Goal: Task Accomplishment & Management: Use online tool/utility

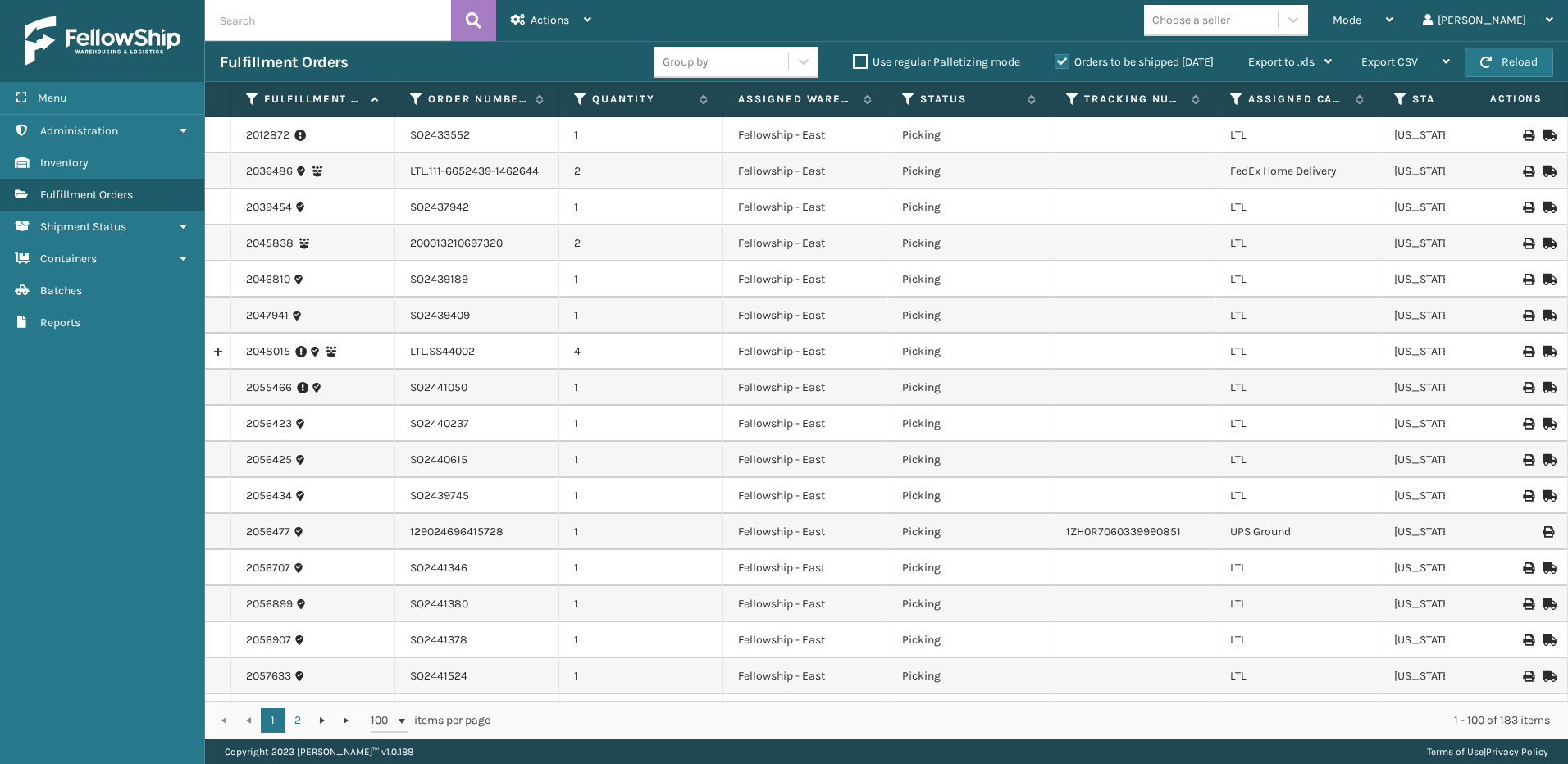
click at [1361, 18] on span "Mode" at bounding box center [1347, 21] width 29 height 14
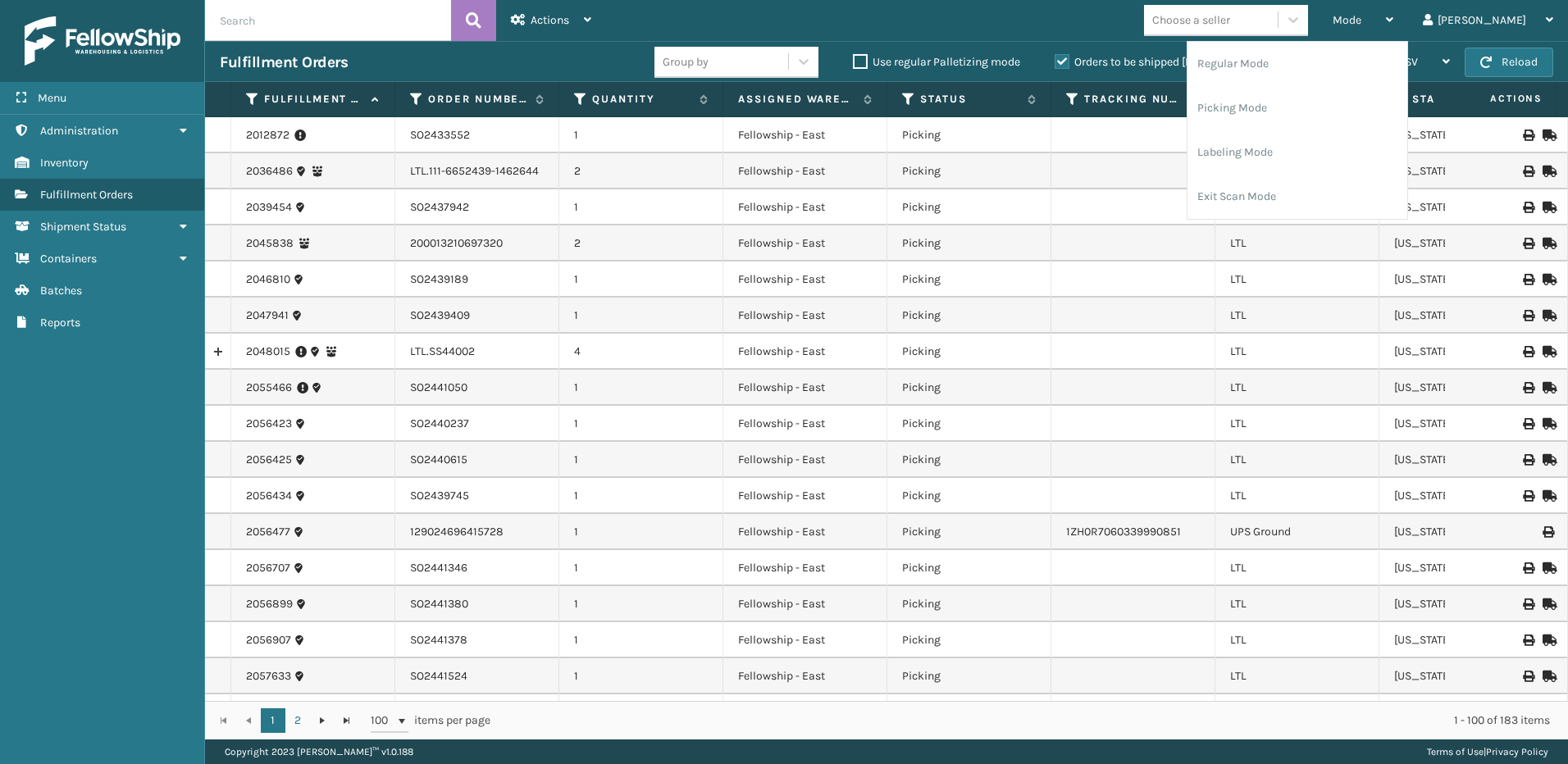
click at [1303, 109] on li "Picking Mode" at bounding box center [1298, 108] width 220 height 45
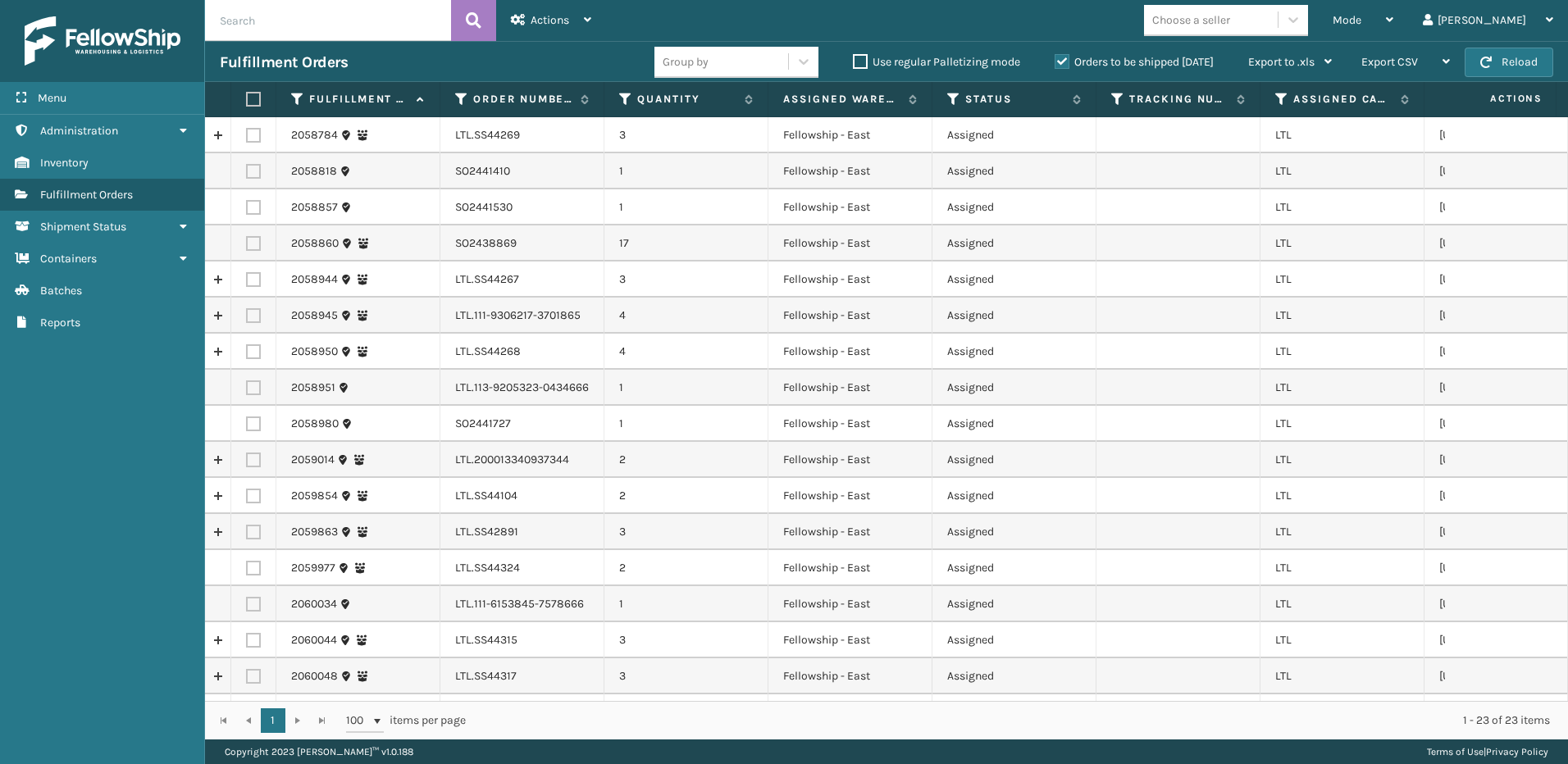
click at [256, 130] on label at bounding box center [253, 135] width 15 height 15
click at [247, 130] on input "checkbox" at bounding box center [246, 133] width 1 height 11
checkbox input "true"
click at [259, 279] on label at bounding box center [253, 279] width 15 height 15
click at [247, 279] on input "checkbox" at bounding box center [246, 278] width 1 height 11
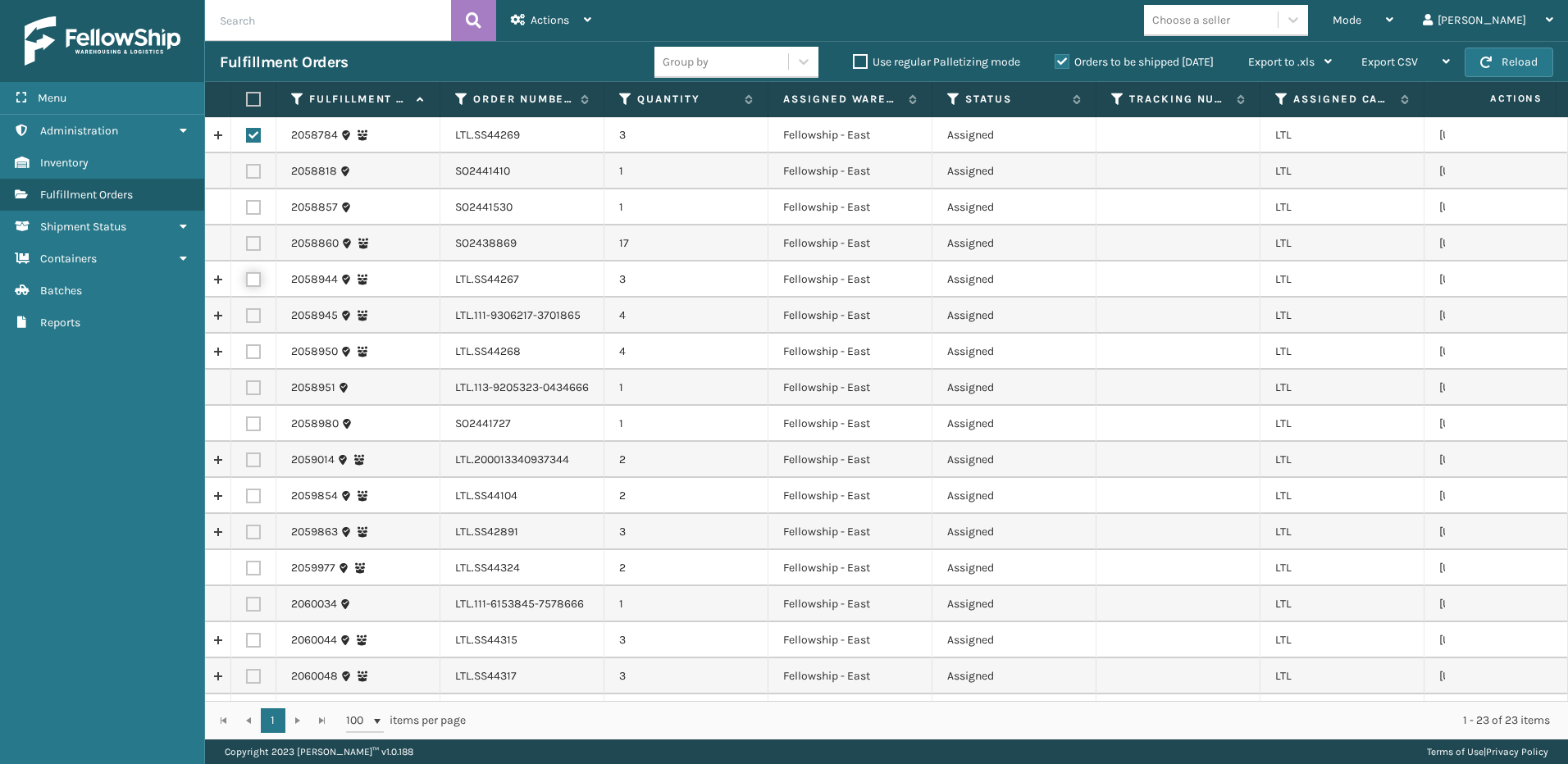
checkbox input "true"
click at [258, 312] on label at bounding box center [253, 316] width 15 height 15
click at [247, 312] on input "checkbox" at bounding box center [246, 314] width 1 height 11
checkbox input "true"
click at [248, 351] on label at bounding box center [253, 352] width 15 height 15
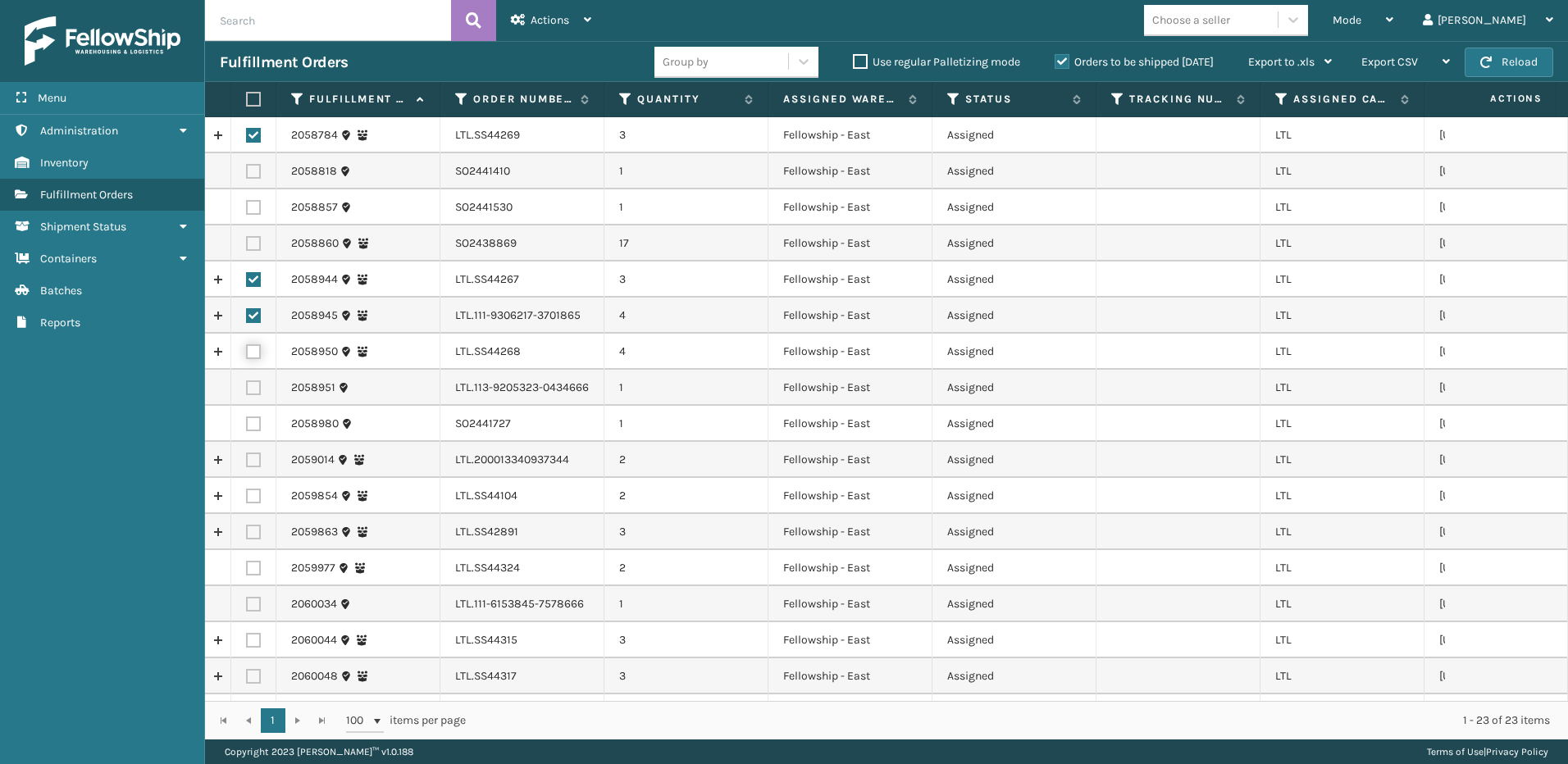
click at [247, 351] on input "checkbox" at bounding box center [246, 350] width 1 height 11
checkbox input "true"
click at [250, 394] on label at bounding box center [253, 387] width 15 height 15
click at [247, 391] on input "checkbox" at bounding box center [246, 386] width 1 height 11
checkbox input "true"
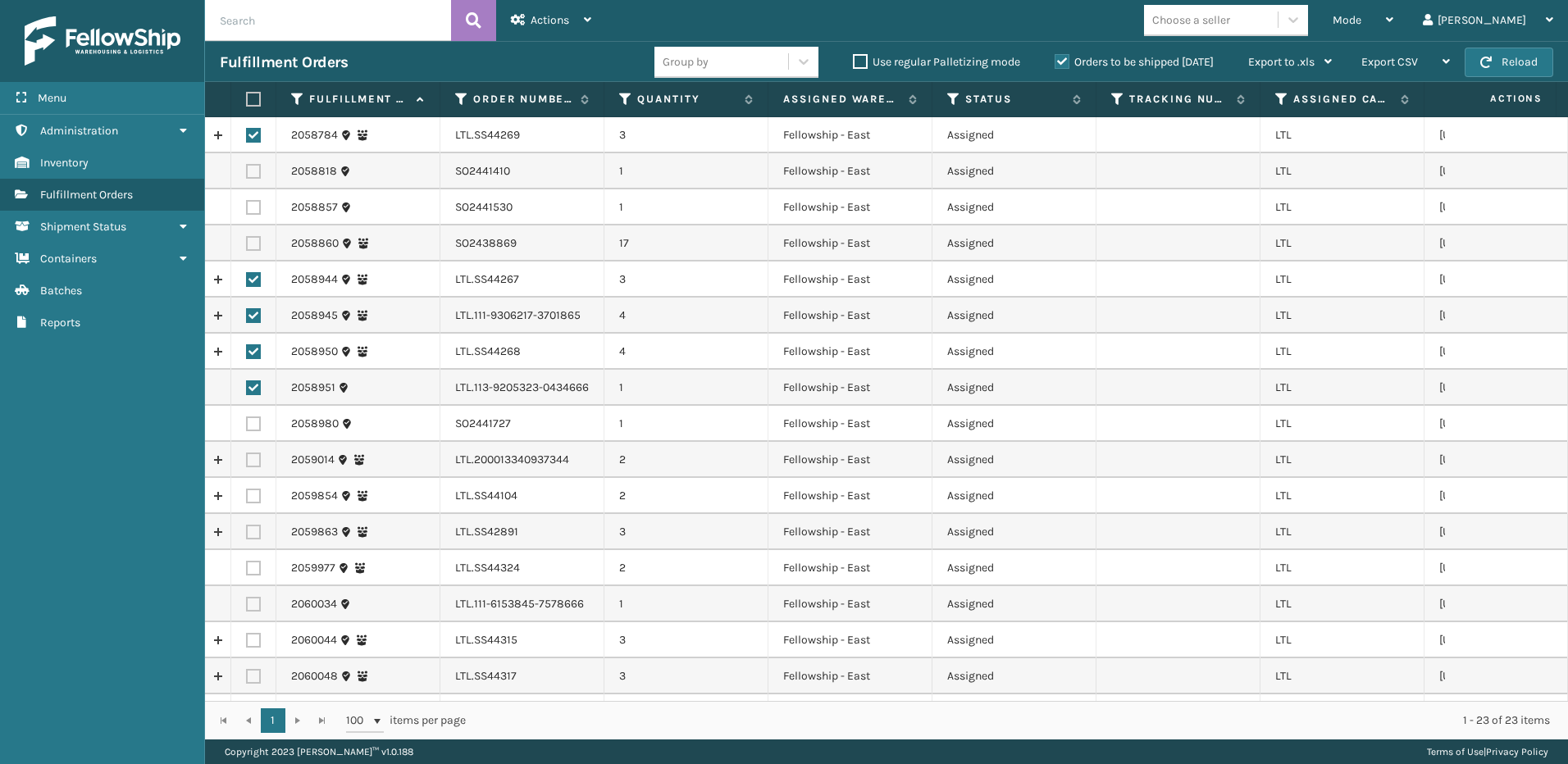
click at [251, 461] on label at bounding box center [253, 460] width 15 height 15
click at [247, 461] on input "checkbox" at bounding box center [246, 458] width 1 height 11
checkbox input "true"
click at [251, 501] on label at bounding box center [253, 496] width 15 height 15
click at [247, 500] on input "checkbox" at bounding box center [246, 494] width 1 height 11
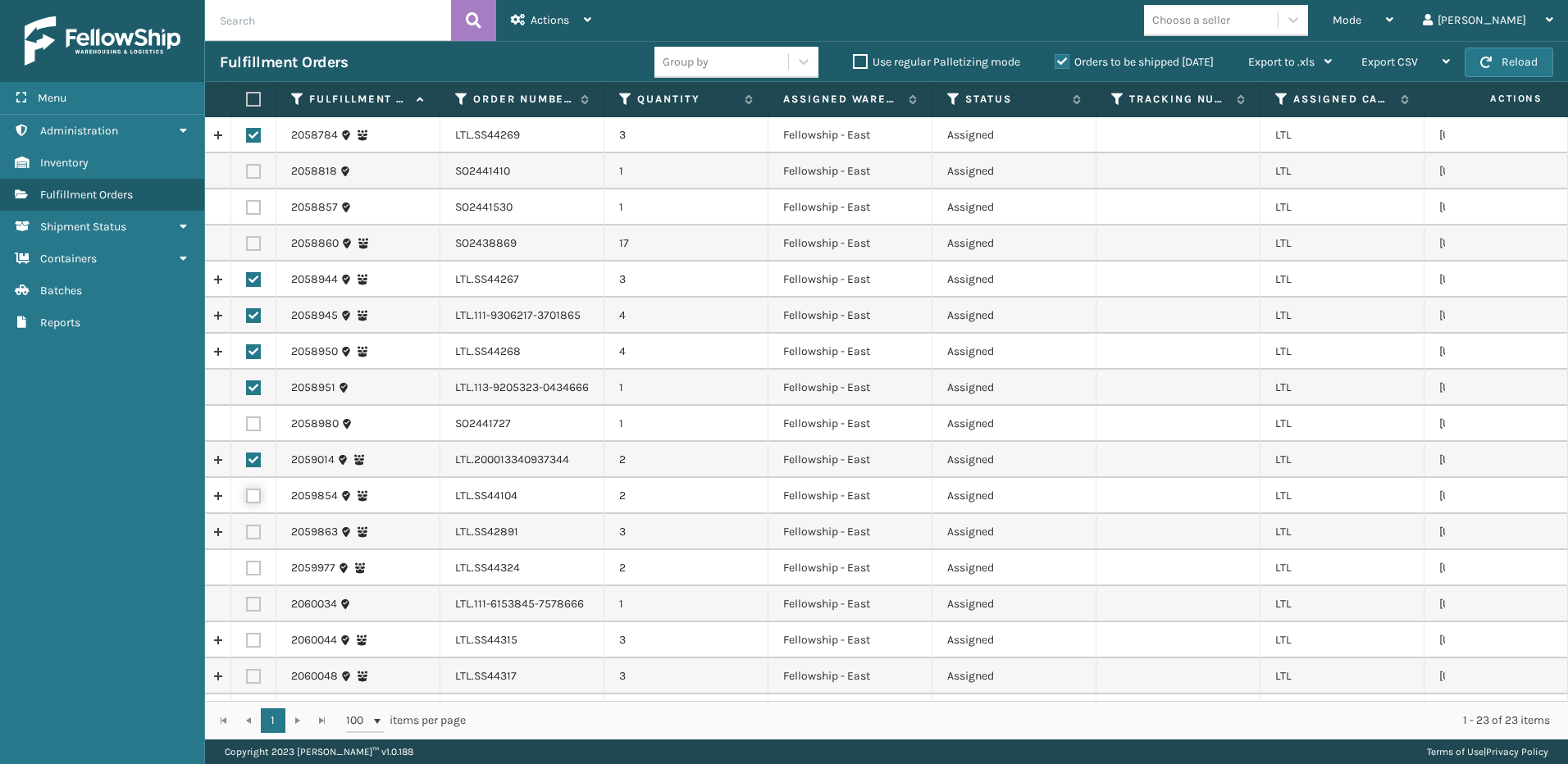
checkbox input "true"
click at [256, 533] on label at bounding box center [253, 532] width 15 height 15
click at [247, 533] on input "checkbox" at bounding box center [246, 530] width 1 height 11
checkbox input "true"
click at [258, 573] on label at bounding box center [253, 569] width 15 height 15
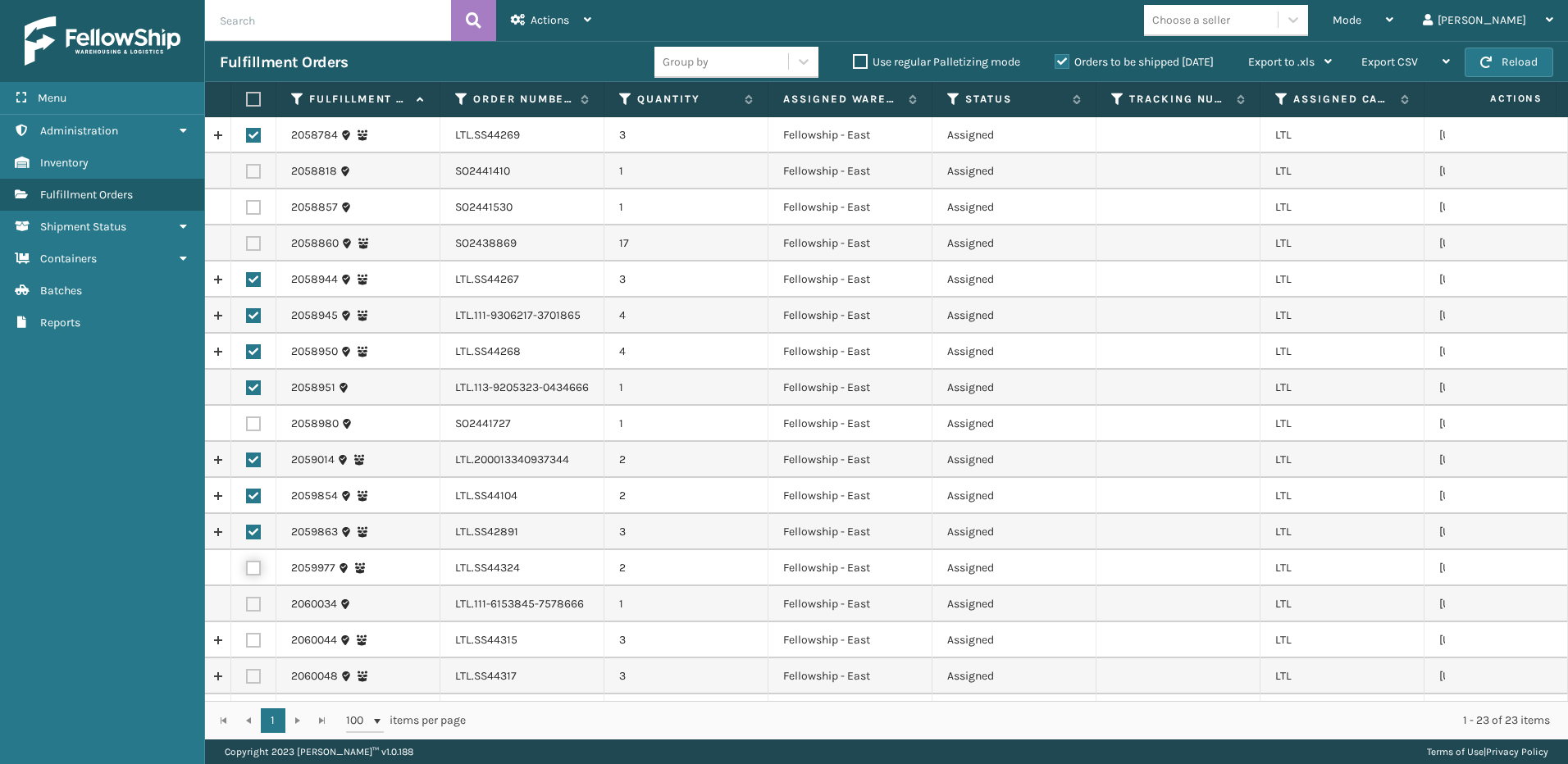
click at [247, 571] on input "checkbox" at bounding box center [246, 567] width 1 height 11
checkbox input "true"
click at [251, 603] on label at bounding box center [253, 604] width 15 height 15
click at [247, 603] on input "checkbox" at bounding box center [246, 602] width 1 height 11
checkbox input "true"
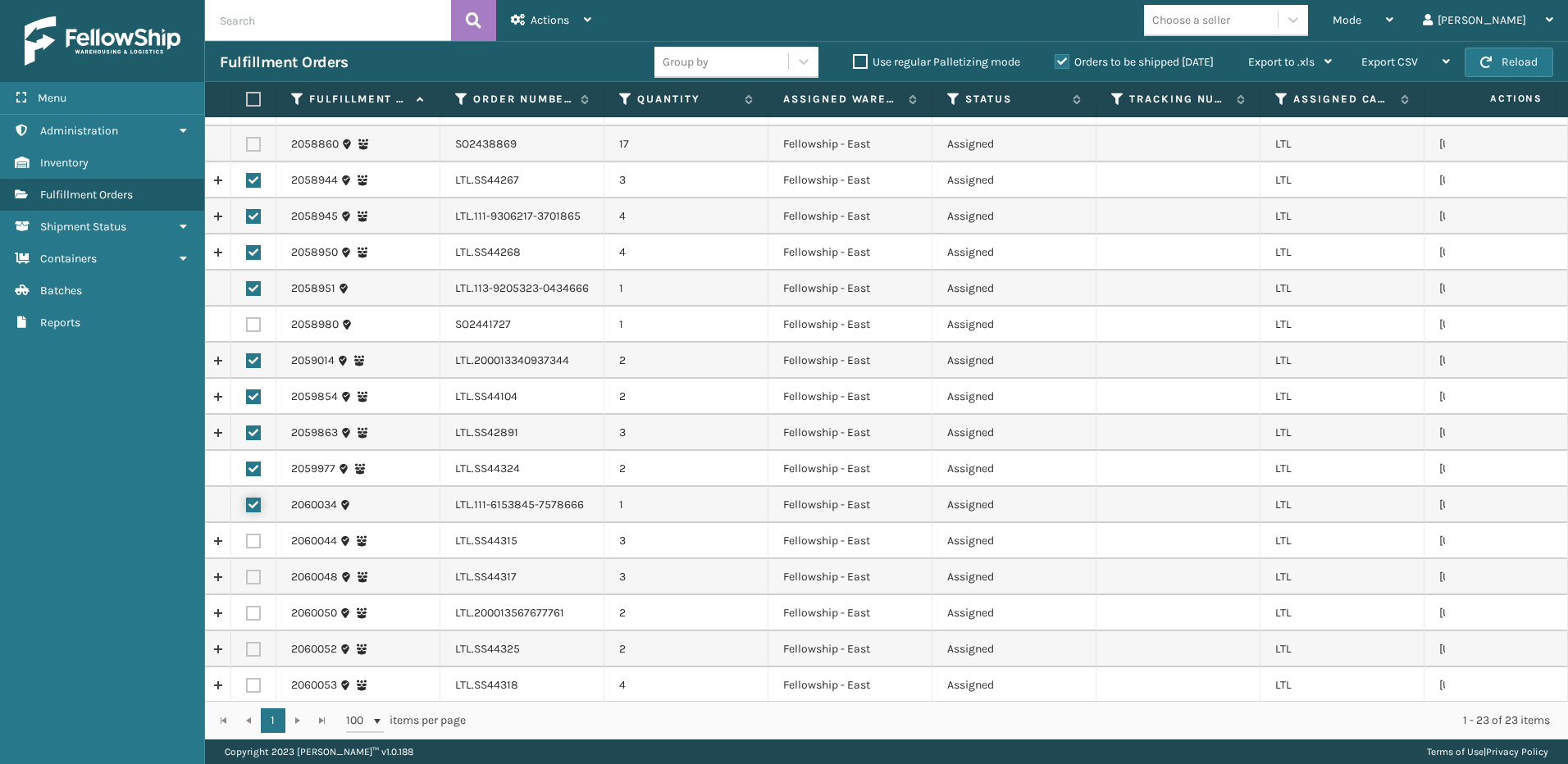
scroll to position [246, 0]
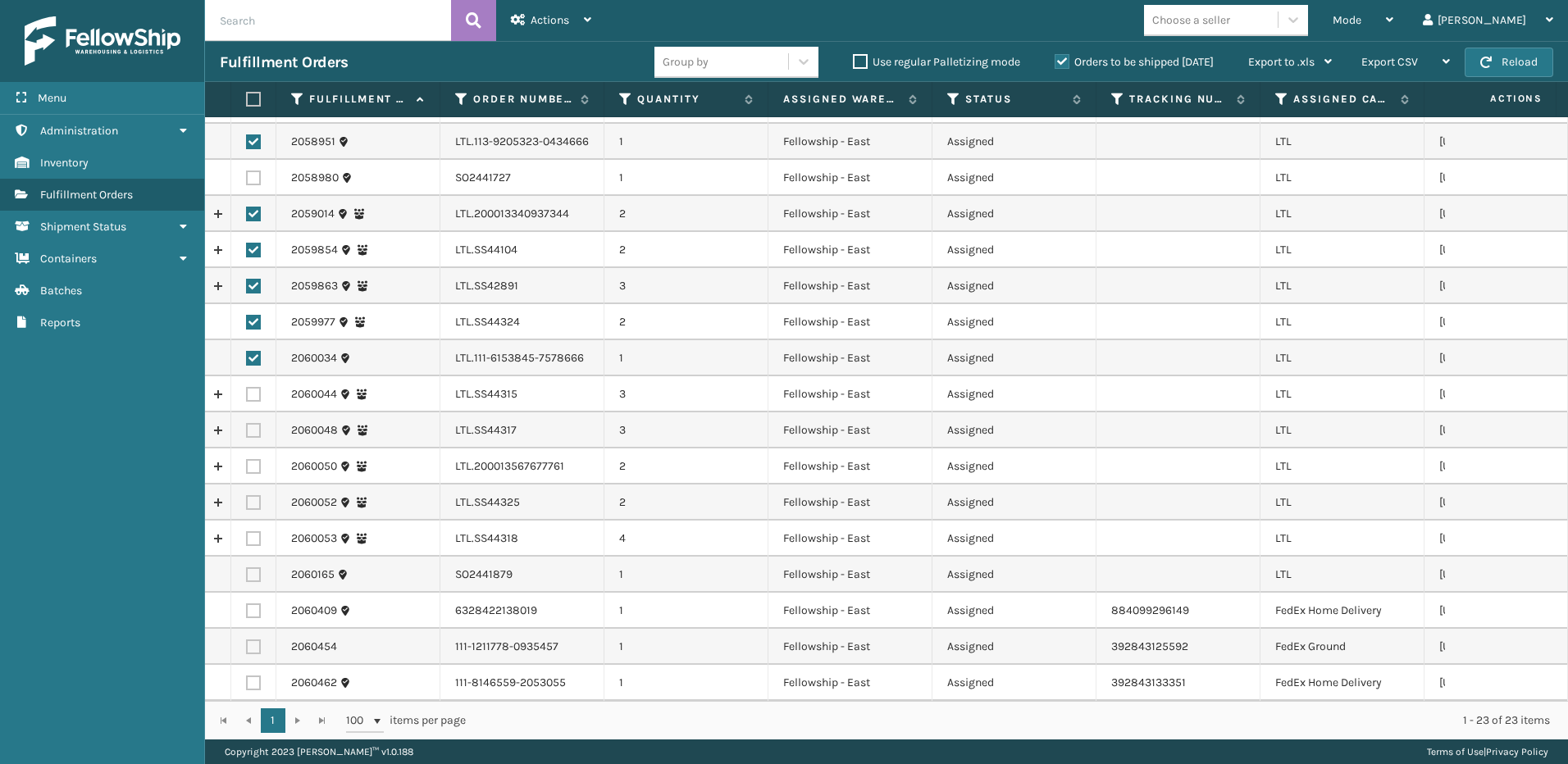
click at [253, 397] on label at bounding box center [253, 394] width 15 height 15
click at [247, 397] on input "checkbox" at bounding box center [246, 393] width 1 height 11
checkbox input "true"
click at [257, 428] on label at bounding box center [253, 430] width 15 height 15
click at [247, 428] on input "checkbox" at bounding box center [246, 428] width 1 height 11
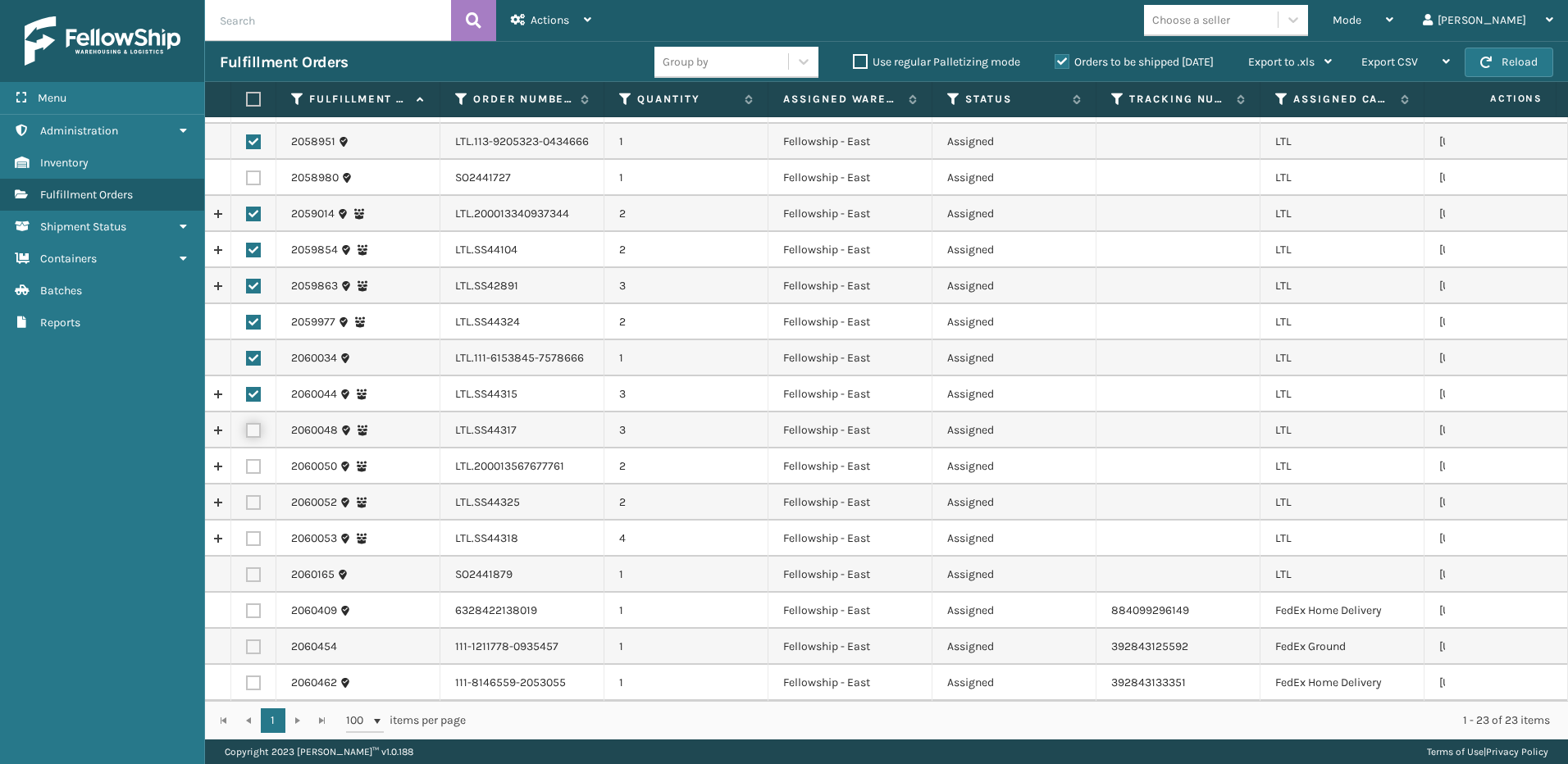
checkbox input "true"
click at [254, 470] on label at bounding box center [253, 467] width 15 height 15
click at [247, 470] on input "checkbox" at bounding box center [246, 465] width 1 height 11
checkbox input "true"
click at [255, 508] on label at bounding box center [253, 502] width 15 height 15
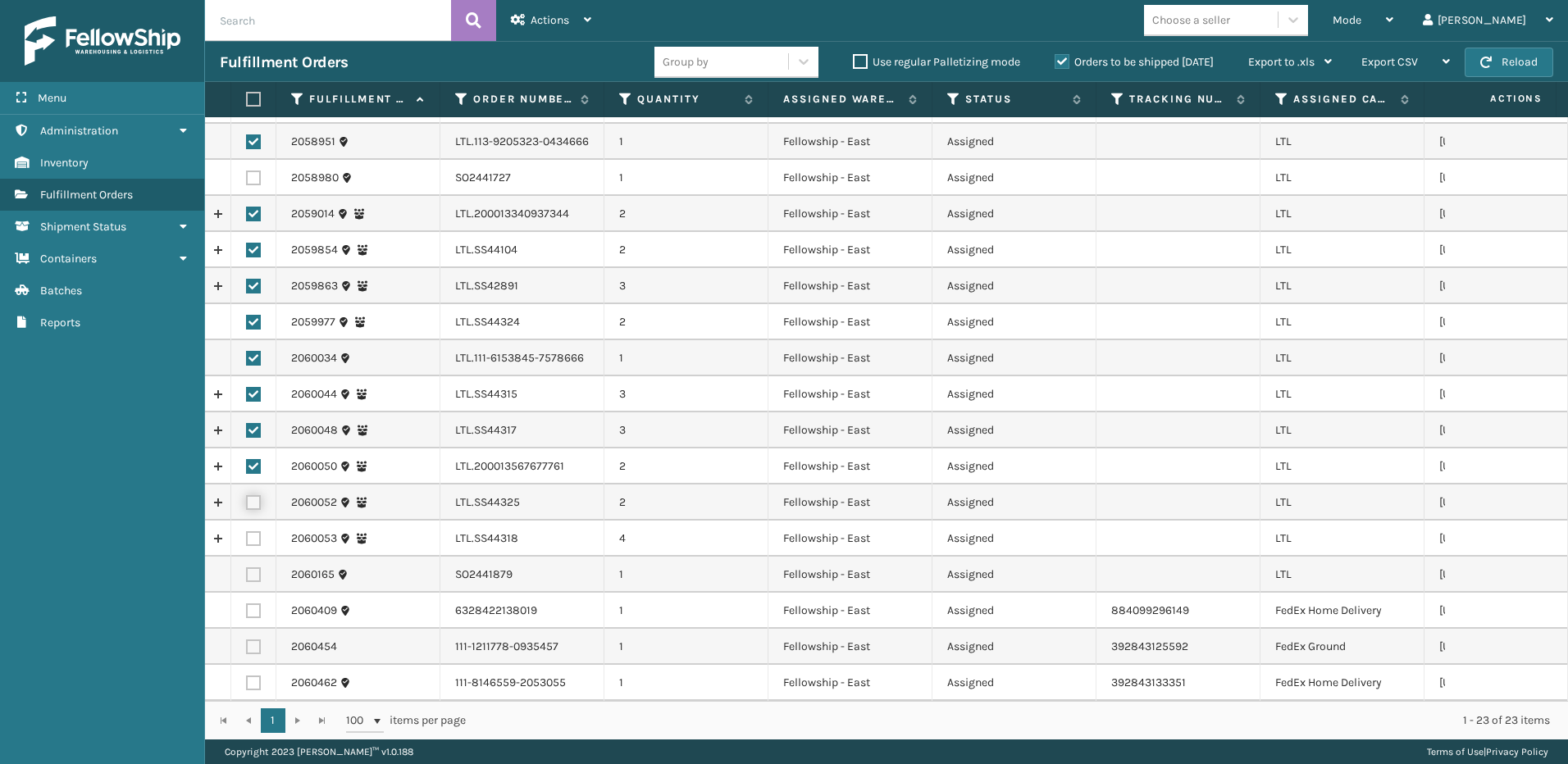
click at [247, 506] on input "checkbox" at bounding box center [246, 501] width 1 height 11
checkbox input "true"
click at [256, 540] on label at bounding box center [253, 538] width 15 height 15
click at [247, 540] on input "checkbox" at bounding box center [246, 536] width 1 height 11
checkbox input "true"
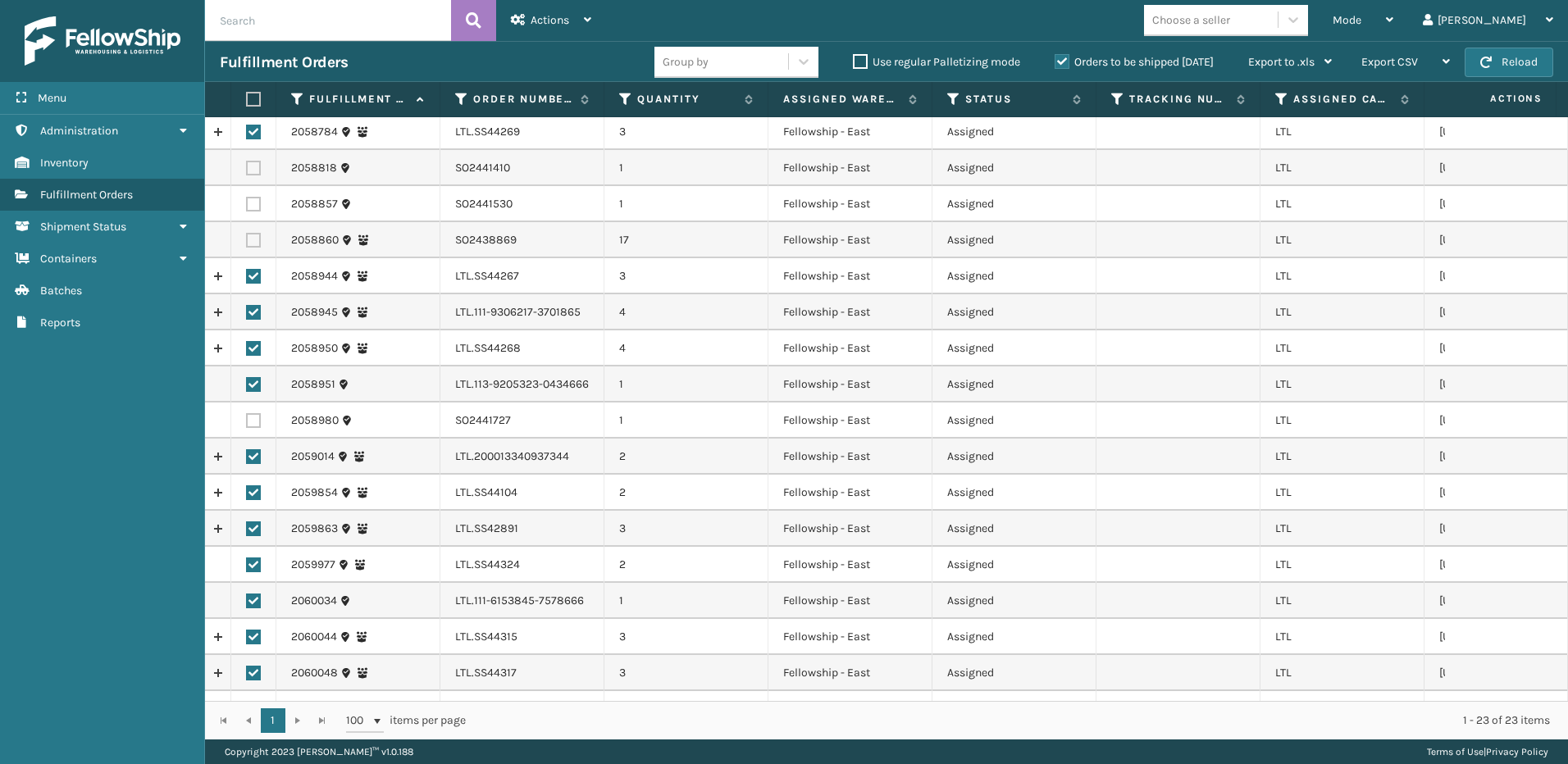
scroll to position [0, 0]
click at [552, 21] on span "Actions" at bounding box center [550, 21] width 38 height 14
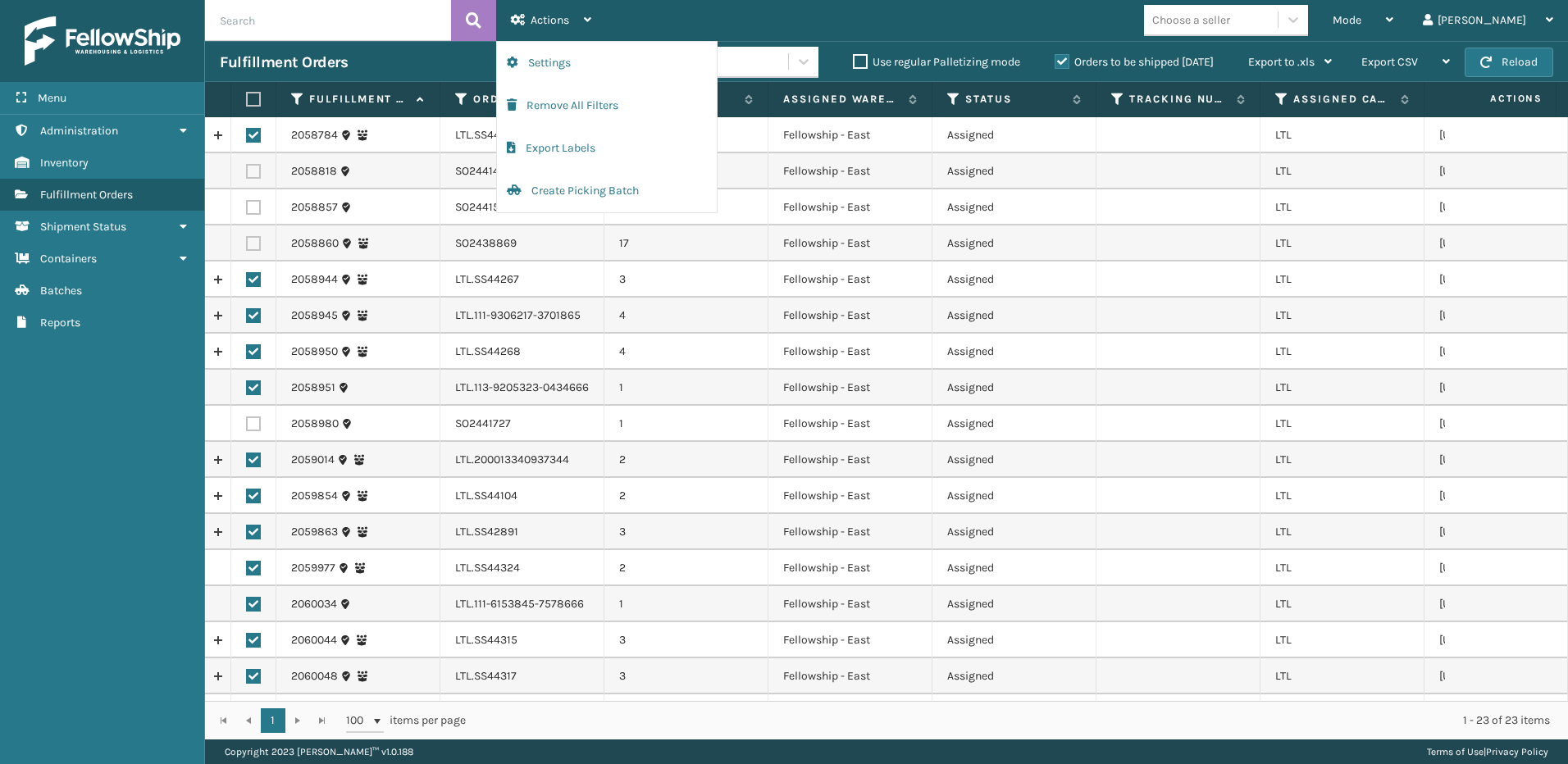
click at [559, 197] on button "Create Picking Batch" at bounding box center [607, 191] width 220 height 43
